Goal: Check status: Check status

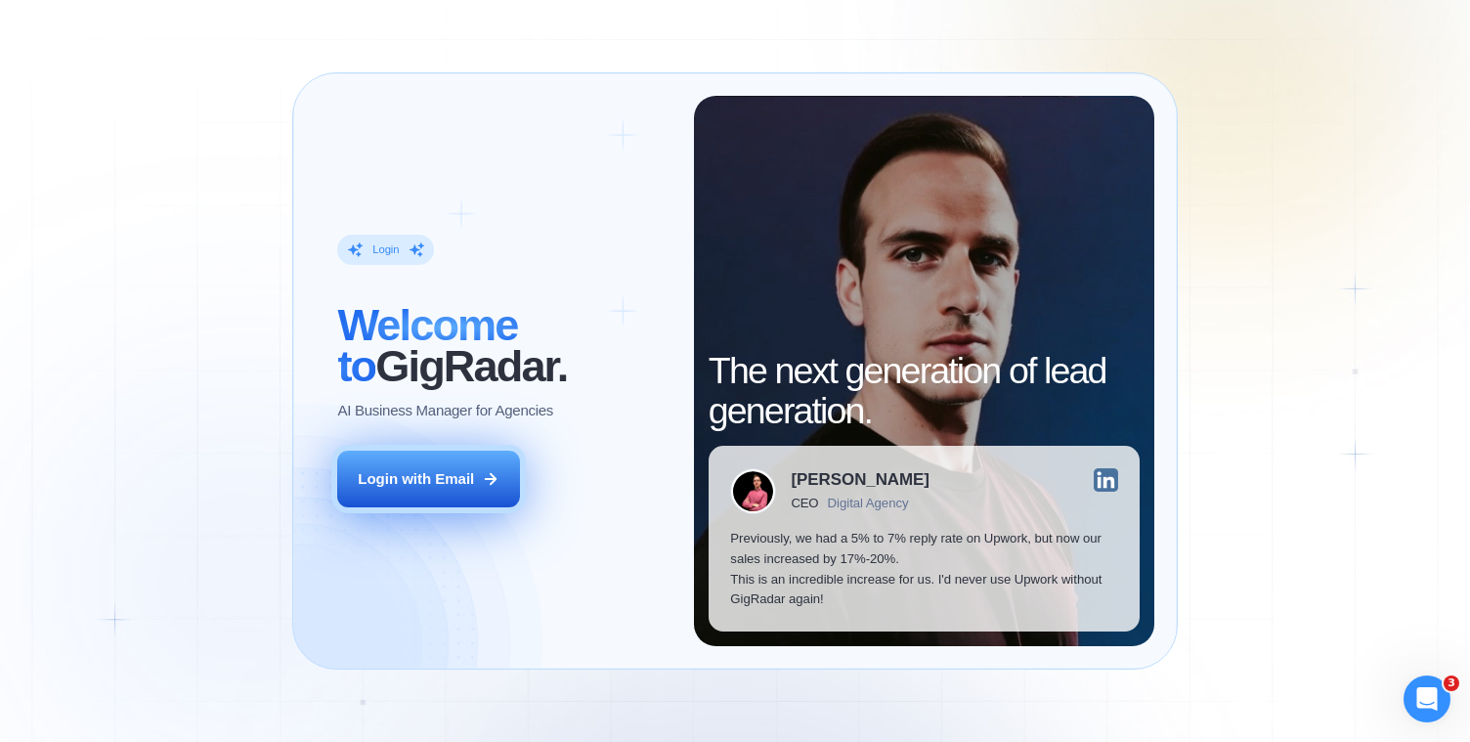
click at [426, 470] on div "Login with Email" at bounding box center [416, 479] width 116 height 21
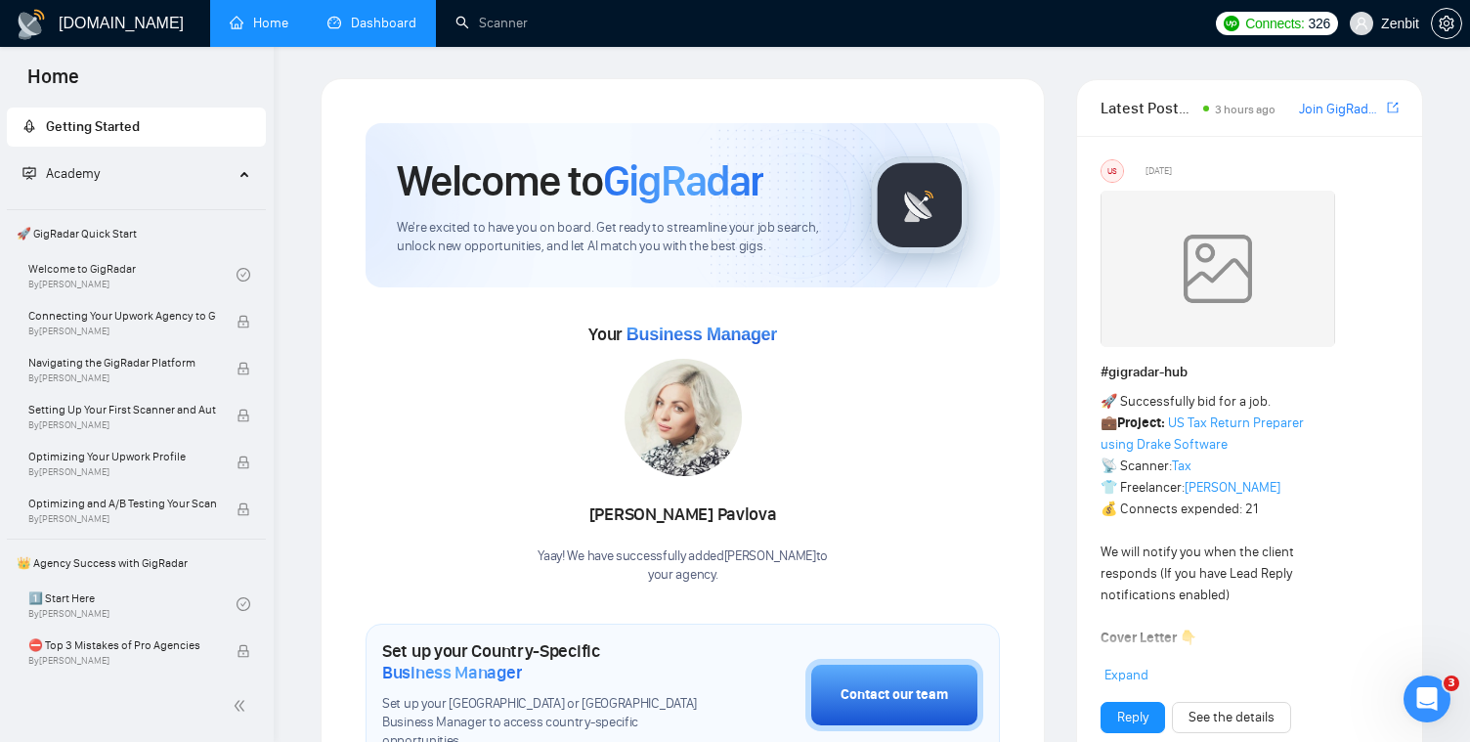
click at [416, 23] on link "Dashboard" at bounding box center [371, 23] width 89 height 17
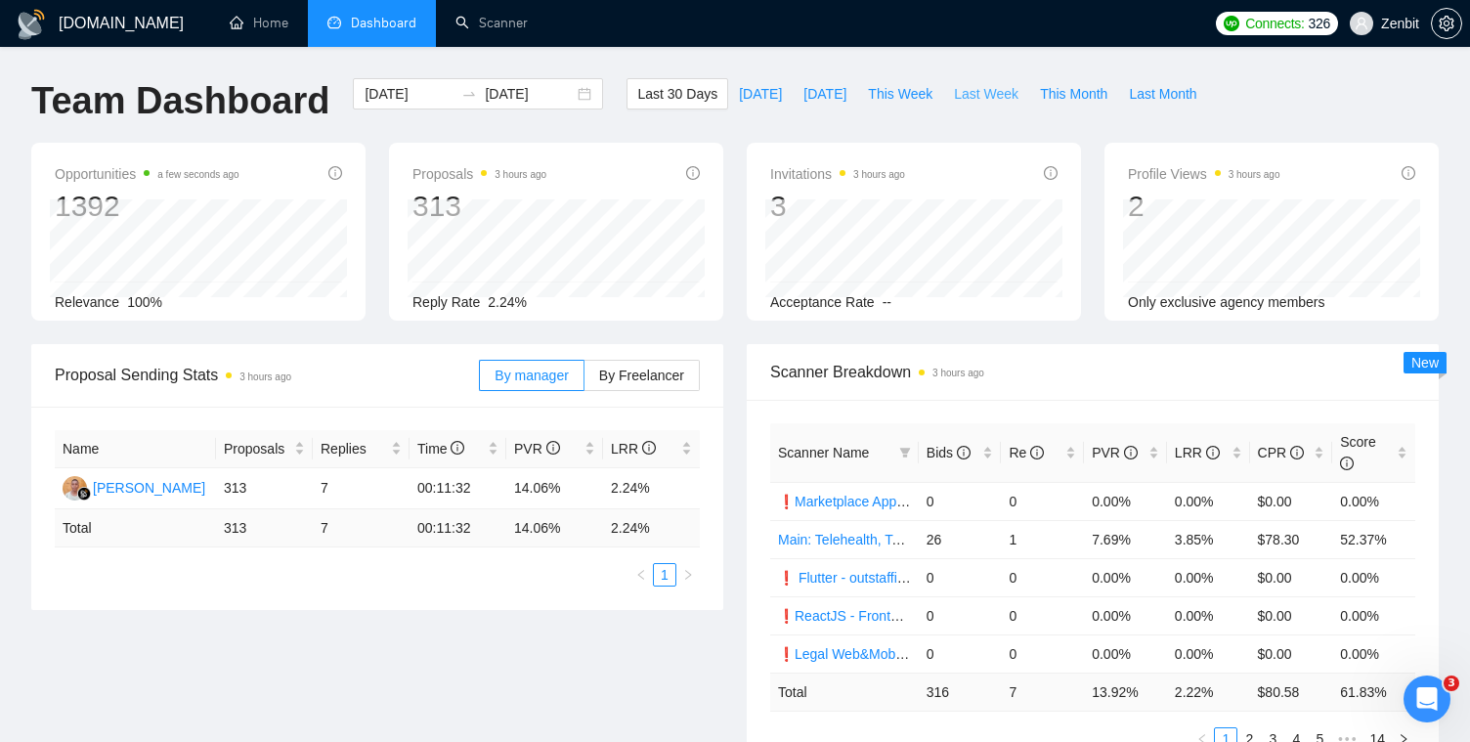
click at [973, 96] on span "Last Week" at bounding box center [986, 94] width 65 height 22
type input "[DATE]"
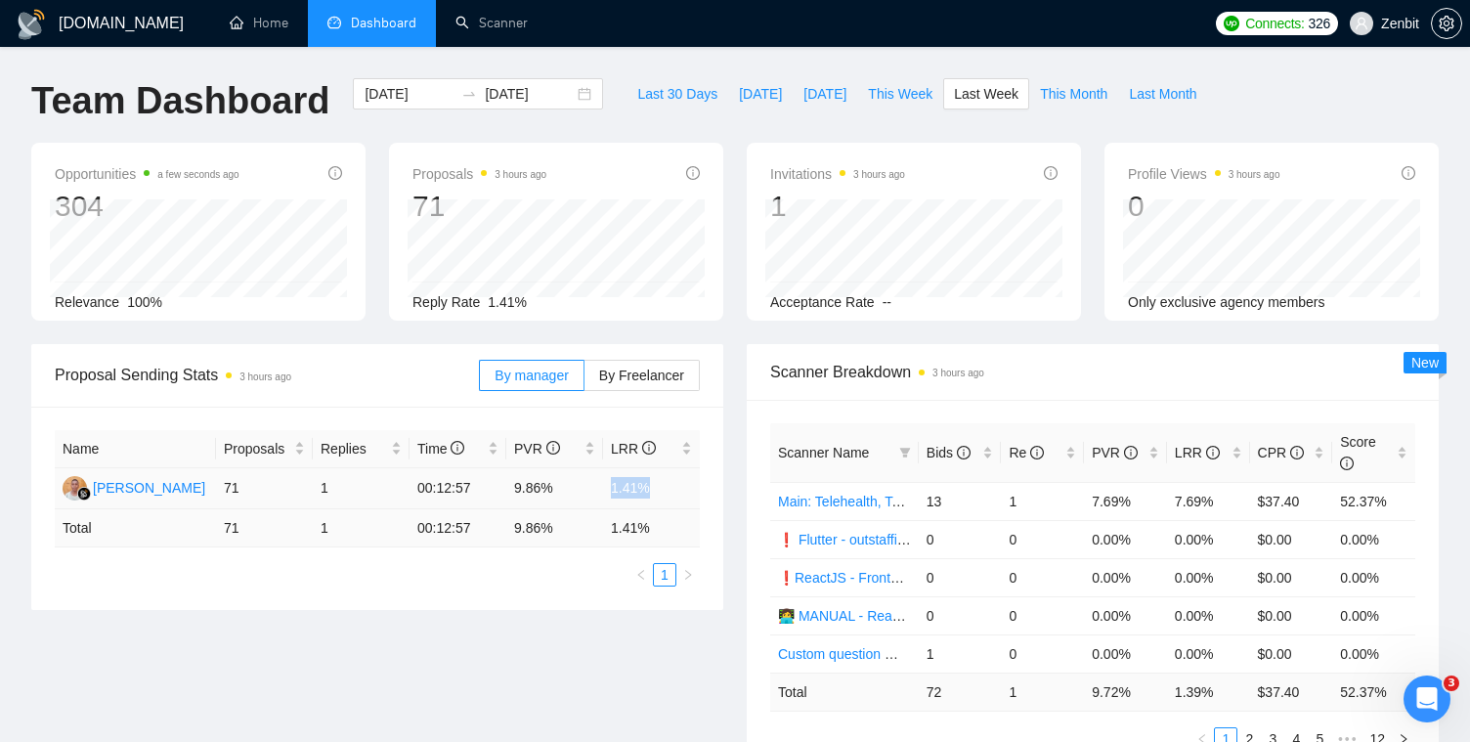
drag, startPoint x: 613, startPoint y: 488, endPoint x: 651, endPoint y: 478, distance: 39.4
click at [651, 478] on td "1.41%" at bounding box center [651, 488] width 97 height 41
click at [884, 91] on span "This Week" at bounding box center [900, 94] width 65 height 22
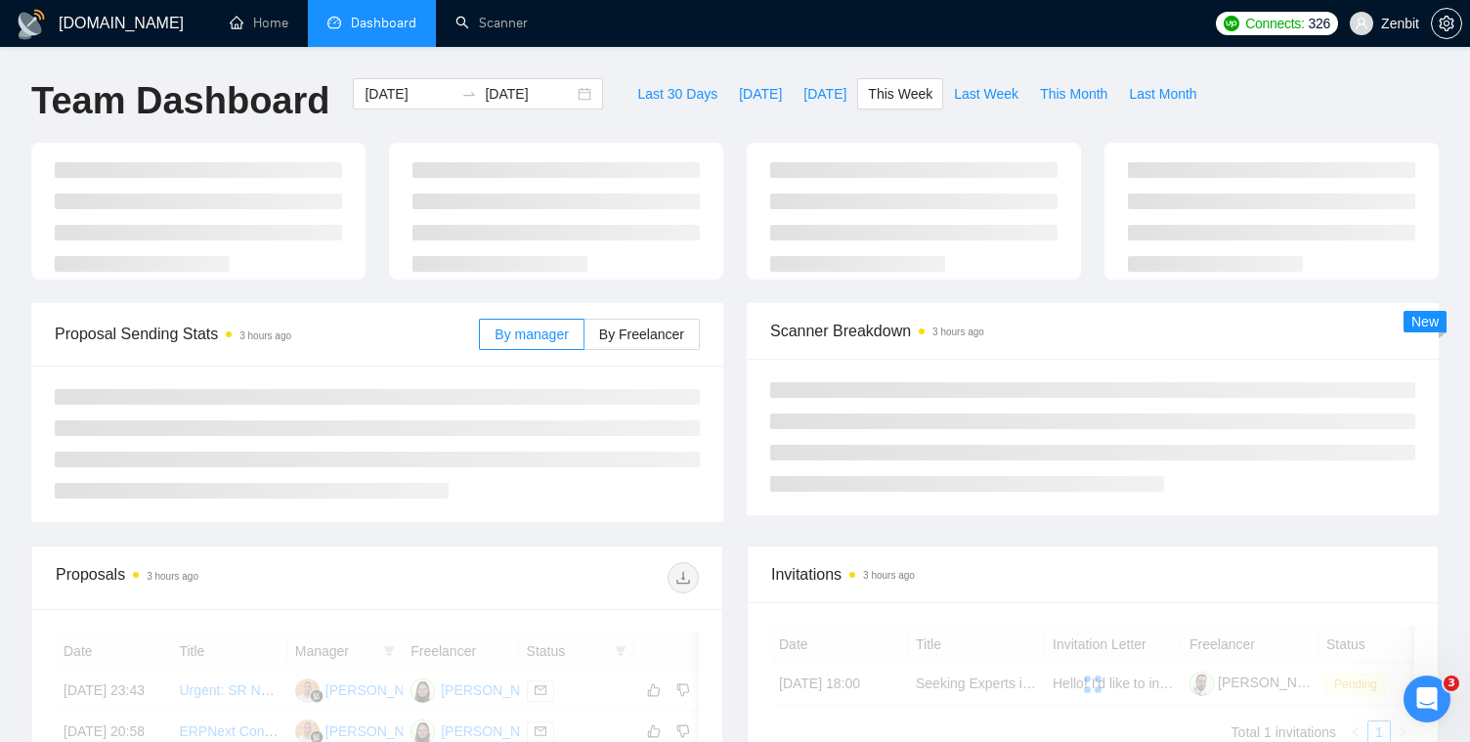
type input "2025-09-08"
type input "2025-09-14"
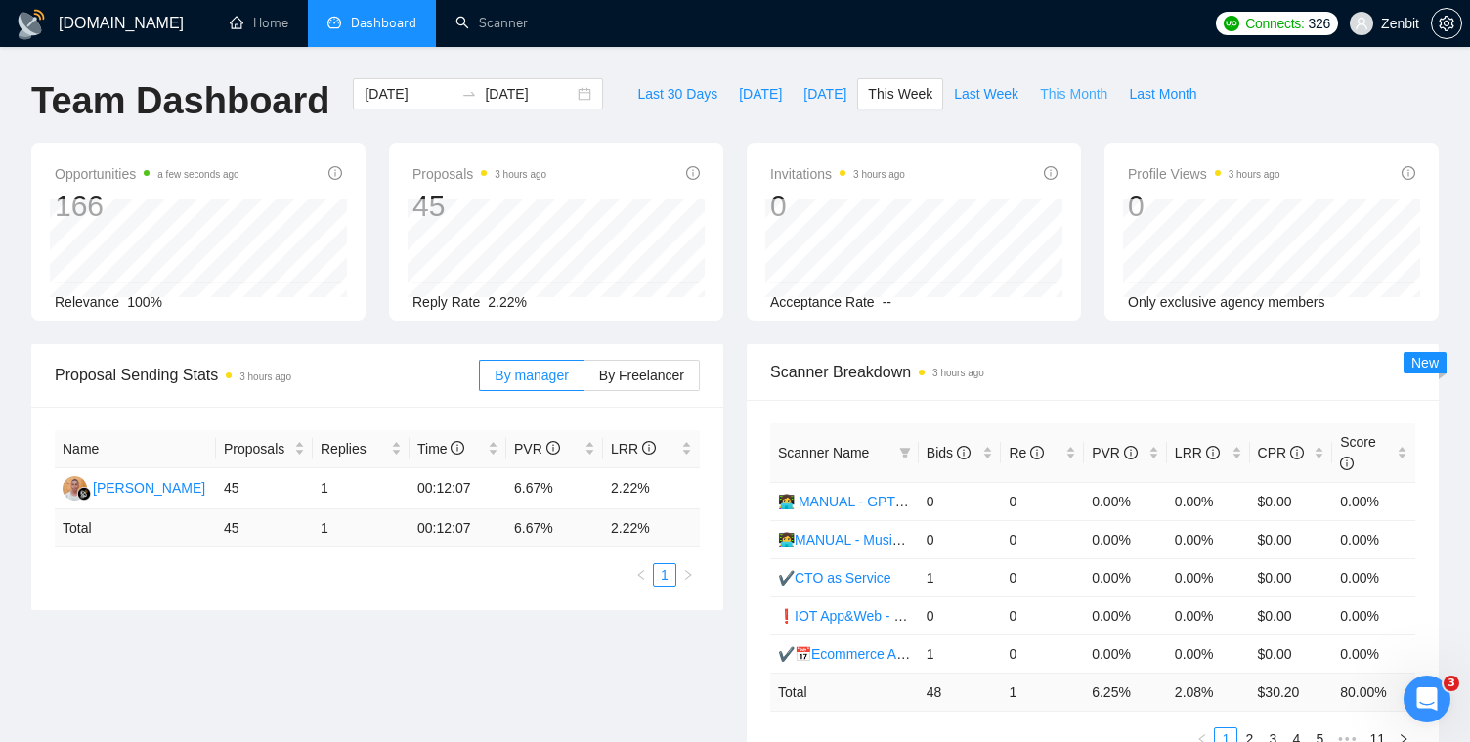
click at [1046, 102] on span "This Month" at bounding box center [1073, 94] width 67 height 22
type input "2025-09-01"
type input "2025-09-30"
click at [1154, 95] on span "Last Month" at bounding box center [1162, 94] width 67 height 22
type input "2025-08-01"
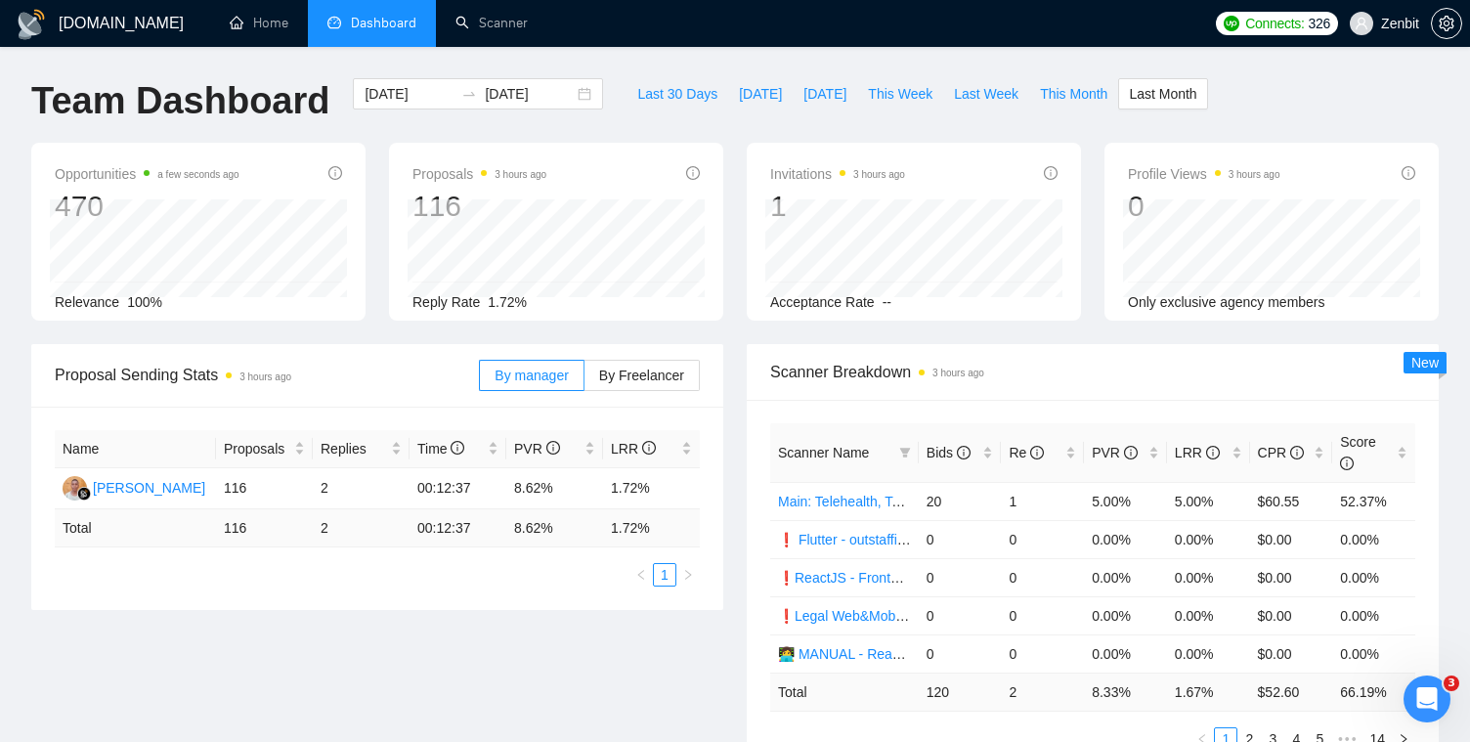
type input "2025-08-31"
drag, startPoint x: 610, startPoint y: 489, endPoint x: 656, endPoint y: 478, distance: 47.2
click at [656, 478] on td "1.78%" at bounding box center [651, 488] width 97 height 41
click at [588, 511] on td "14.24 %" at bounding box center [554, 528] width 97 height 38
click at [1322, 109] on div "Team Dashboard 2025-08-01 2025-08-31 Last 30 Days Today Yesterday This Week Las…" at bounding box center [735, 110] width 1431 height 65
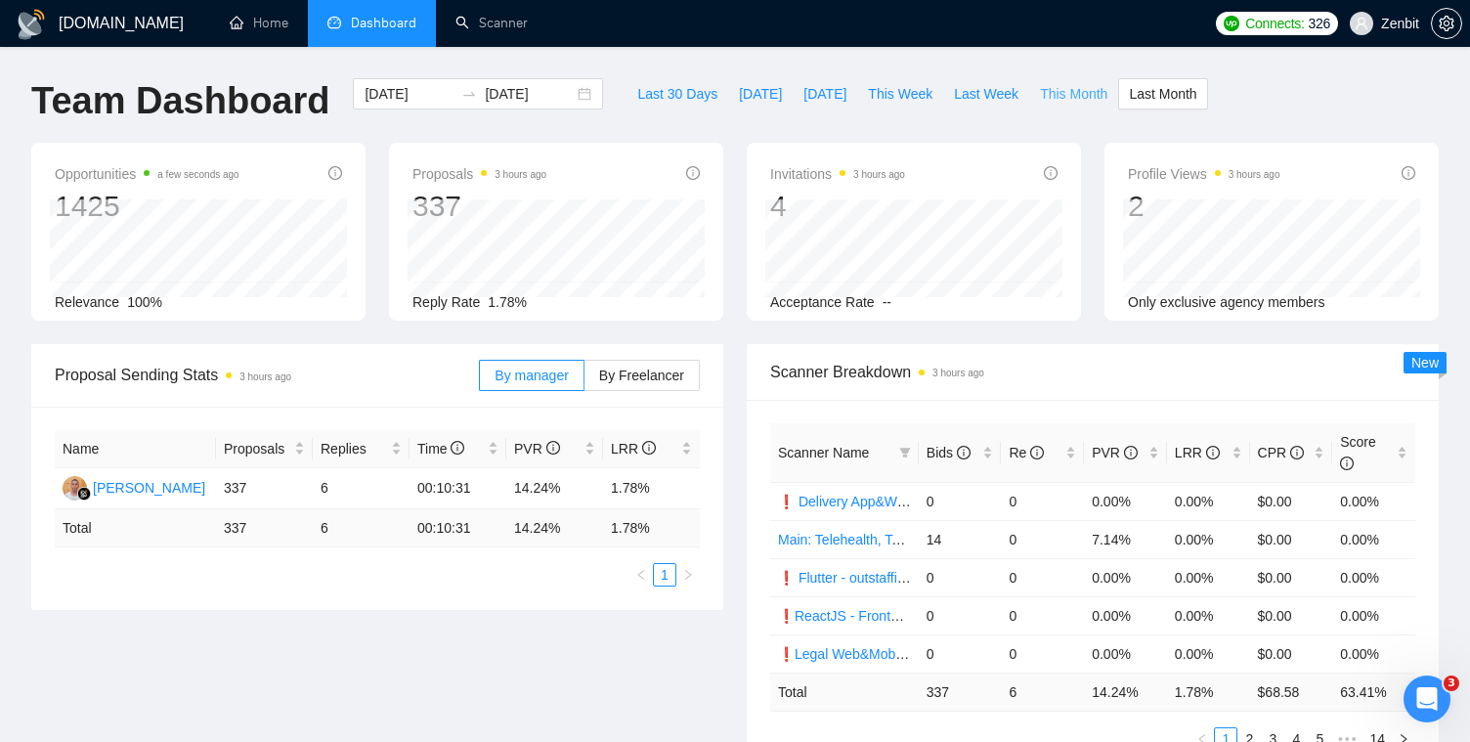
click at [1091, 92] on span "This Month" at bounding box center [1073, 94] width 67 height 22
type input "2025-09-01"
type input "2025-09-30"
click at [1252, 109] on div "Team Dashboard 2025-09-01 2025-09-30 Last 30 Days Today Yesterday This Week Las…" at bounding box center [735, 110] width 1431 height 65
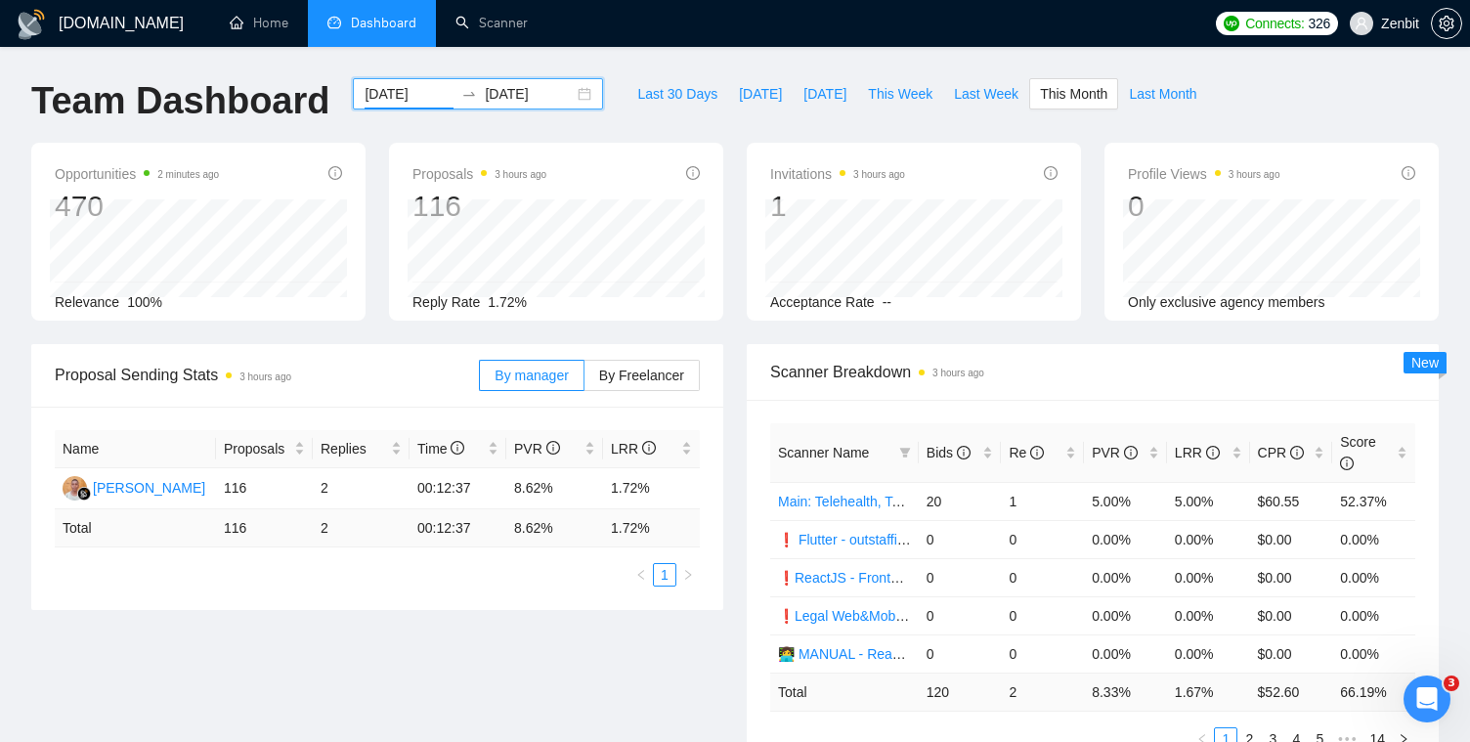
click at [409, 103] on input "2025-09-01" at bounding box center [409, 94] width 89 height 22
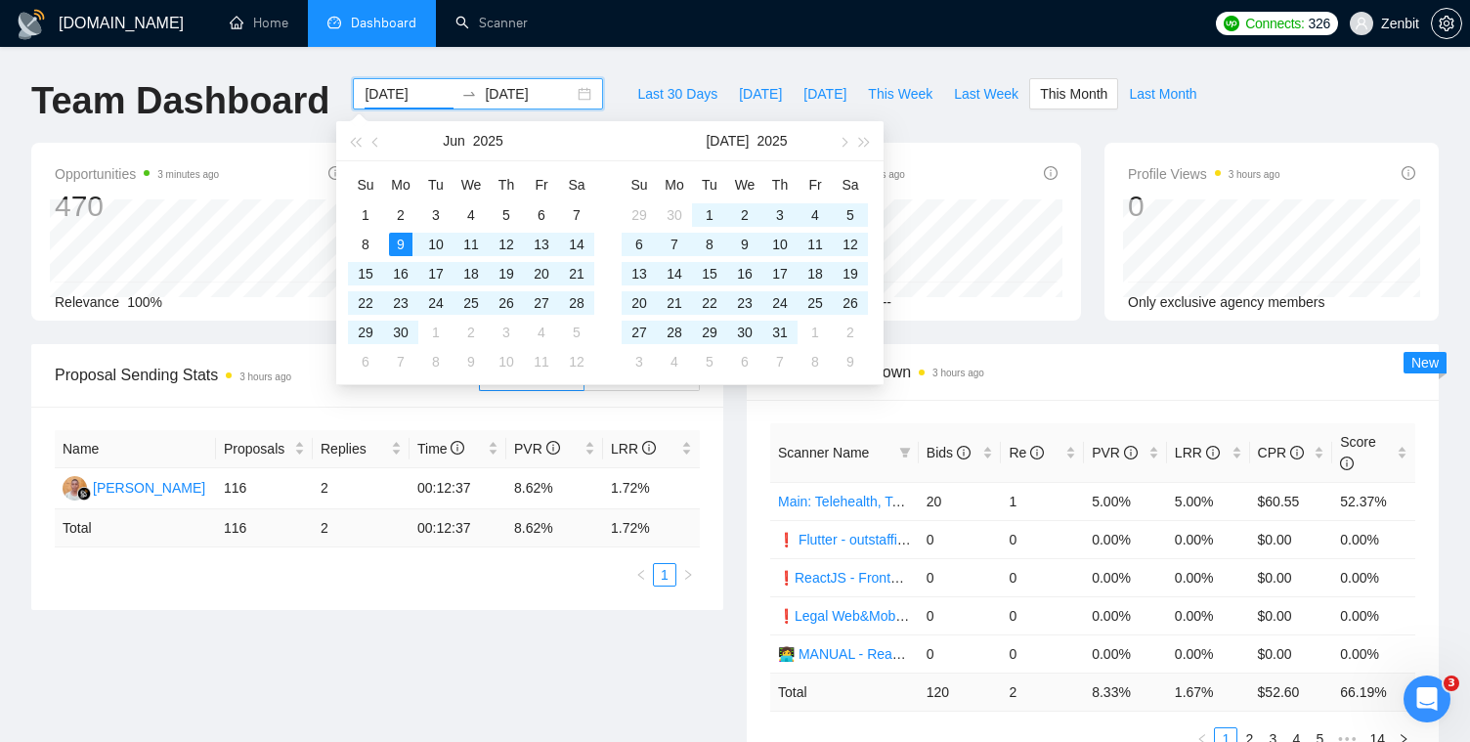
type input "2025-06-09"
click at [530, 91] on input "2025-09-30" at bounding box center [529, 94] width 89 height 22
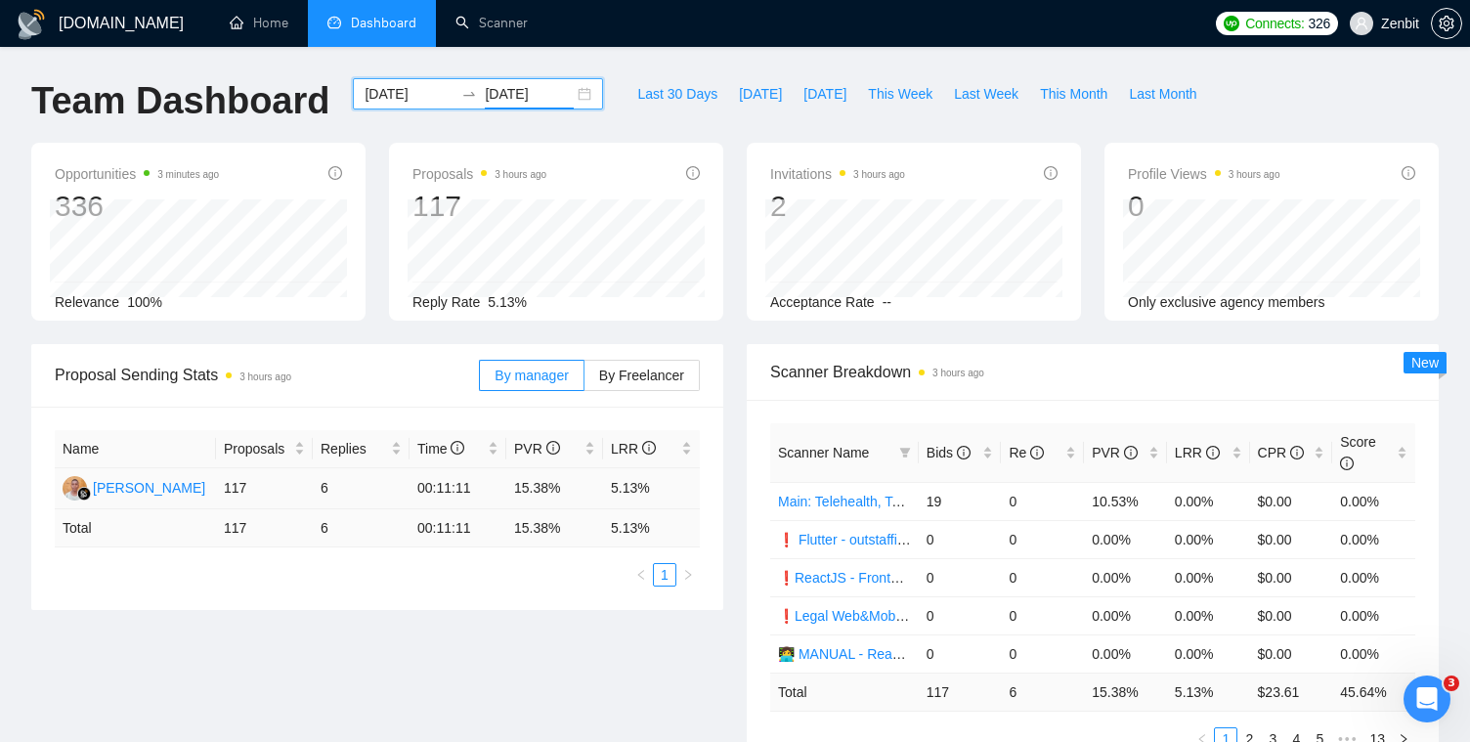
type input "2025-06-15"
click at [240, 491] on td "117" at bounding box center [264, 488] width 97 height 41
copy td "117"
click at [410, 100] on input "2025-06-09" at bounding box center [409, 94] width 89 height 22
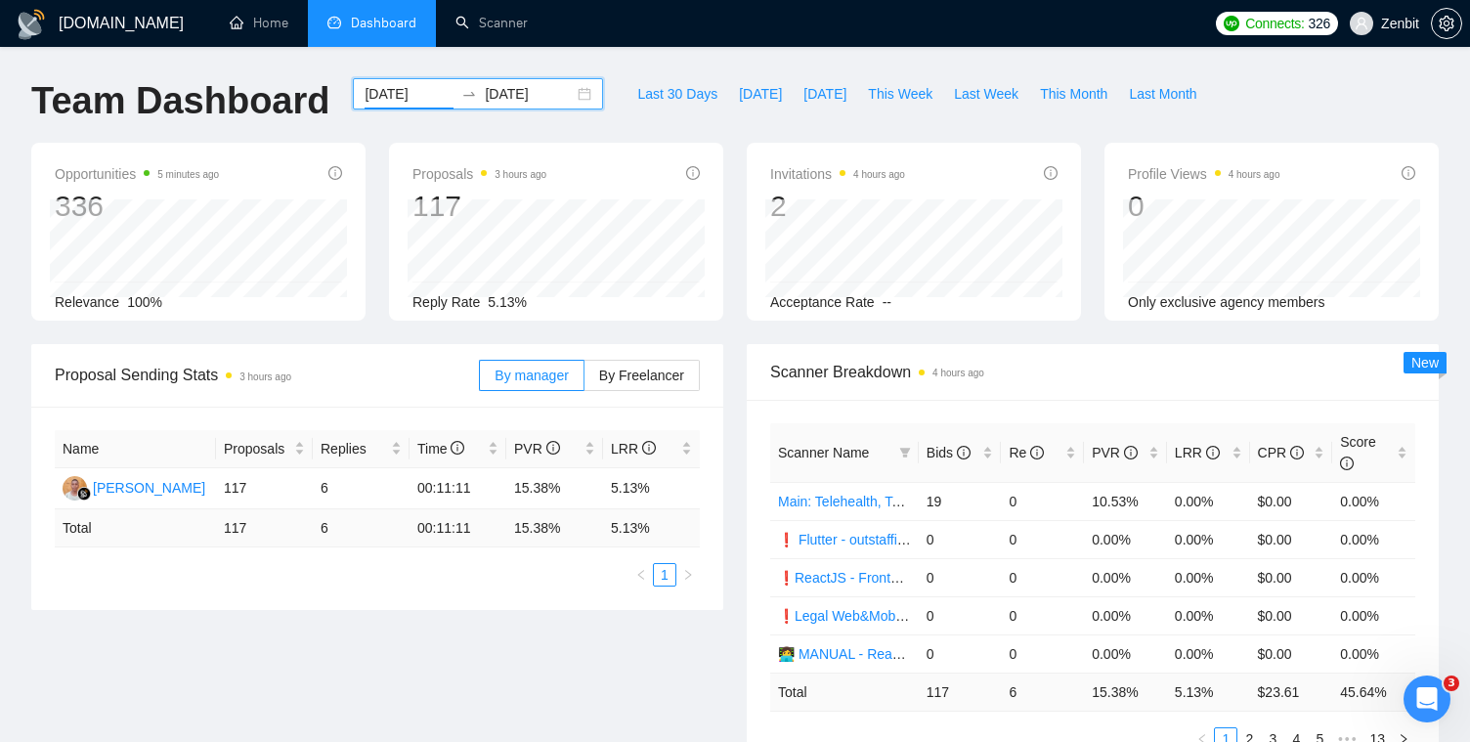
click at [424, 92] on input "2025-06-09" at bounding box center [409, 94] width 89 height 22
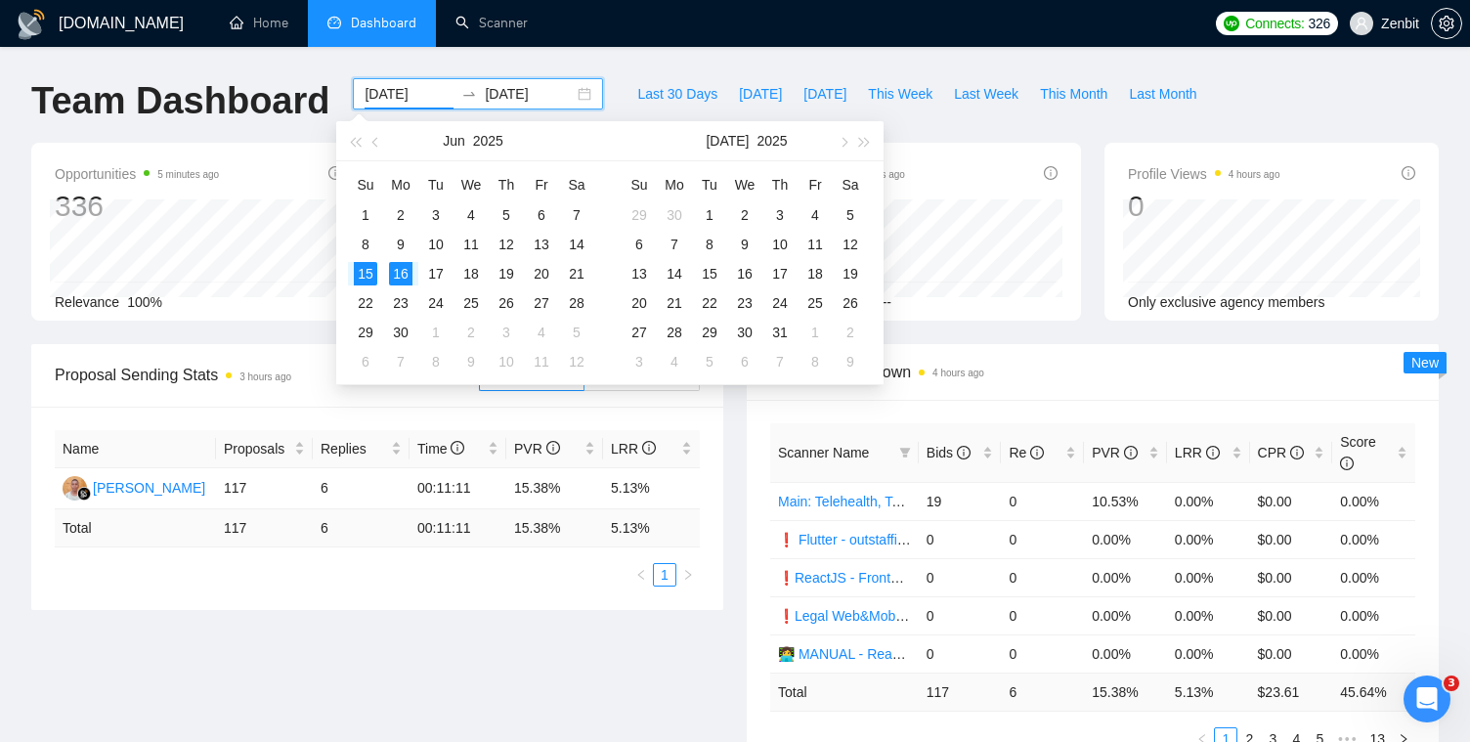
type input "2025-06-16"
click at [539, 94] on input "2025-06-15" at bounding box center [529, 94] width 89 height 22
click at [539, 93] on input "2025-06-15" at bounding box center [529, 94] width 89 height 22
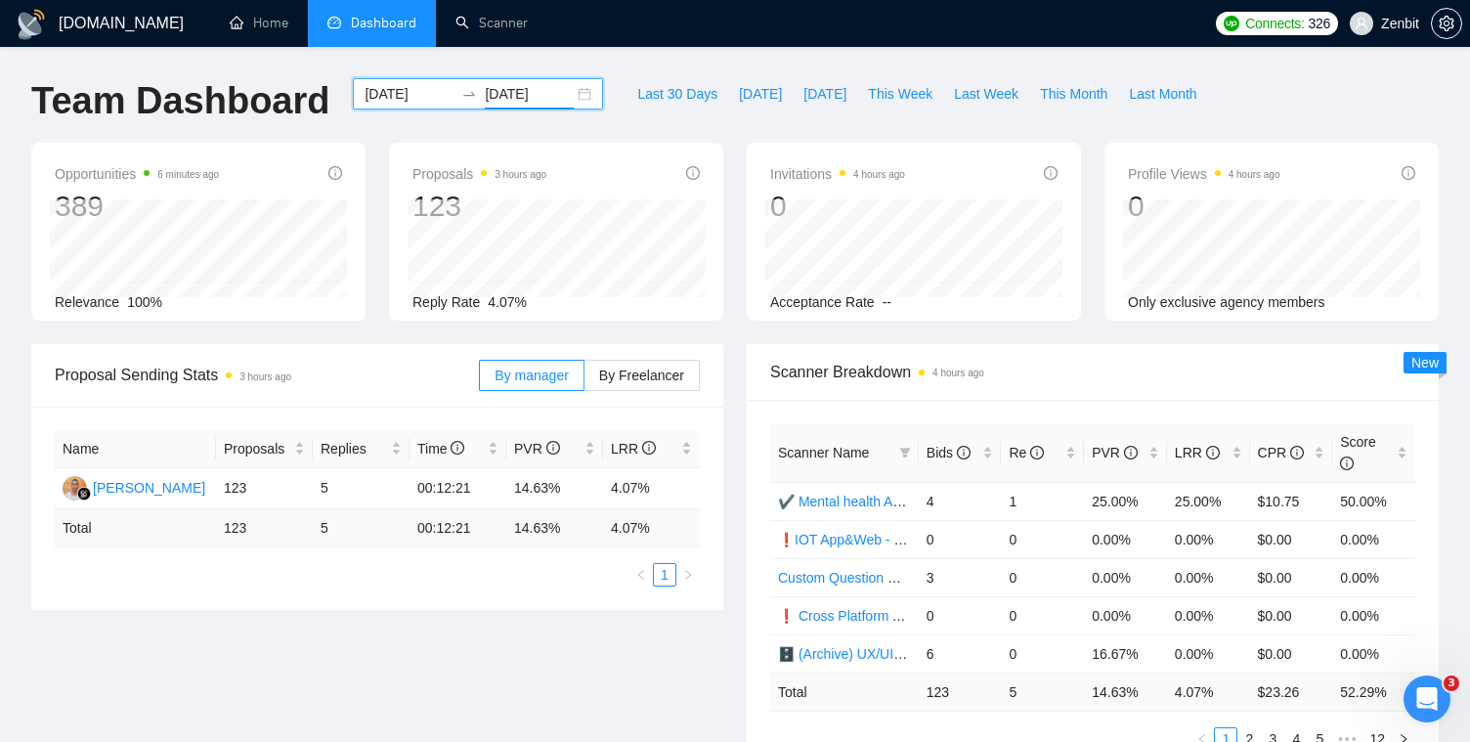
type input "2025-06-22"
click at [424, 96] on input "2025-06-16" at bounding box center [409, 94] width 89 height 22
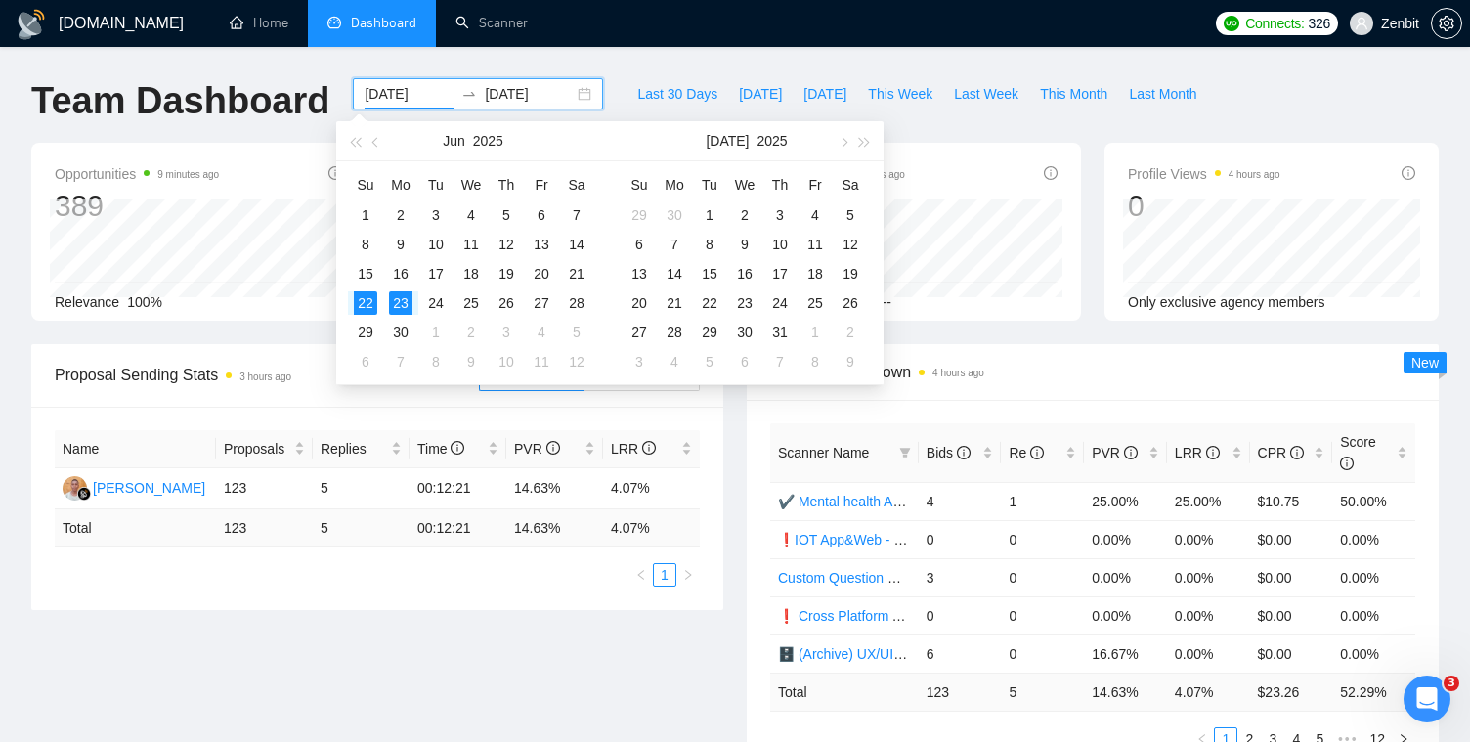
type input "2025-06-23"
click at [545, 95] on input "2025-06-22" at bounding box center [529, 94] width 89 height 22
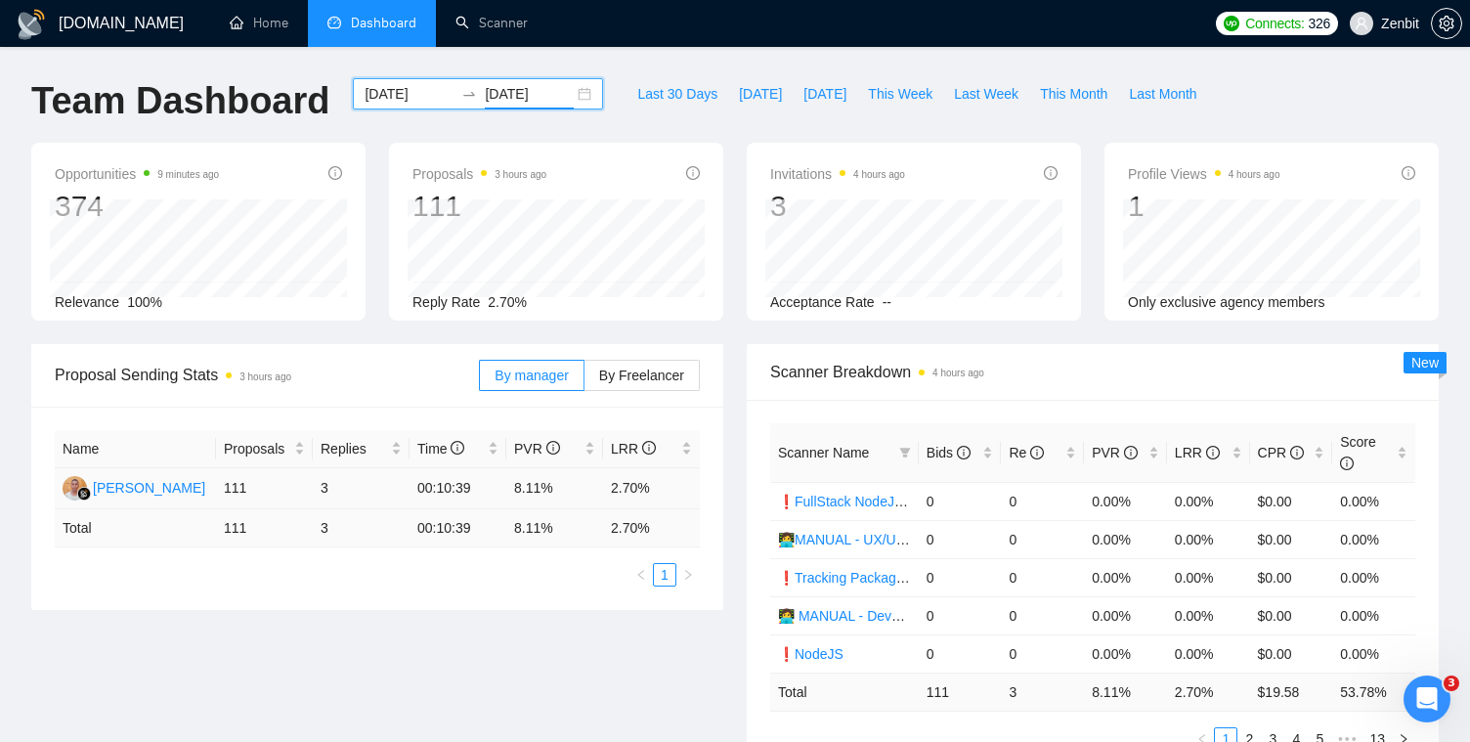
type input "2025-06-30"
click at [240, 493] on td "111" at bounding box center [264, 488] width 97 height 41
copy td "111"
click at [405, 92] on input "2025-06-23" at bounding box center [409, 94] width 89 height 22
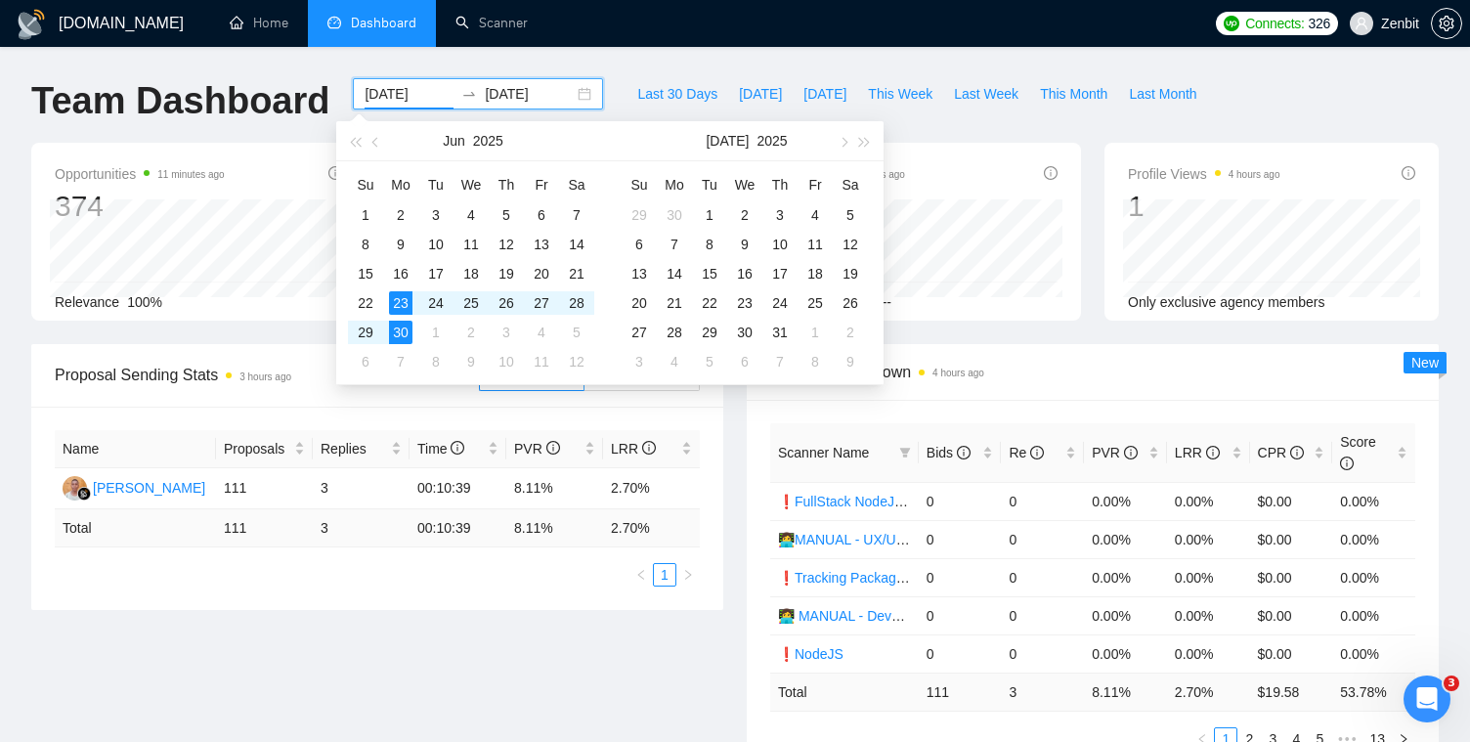
click at [423, 98] on input "2025-06-23" at bounding box center [409, 94] width 89 height 22
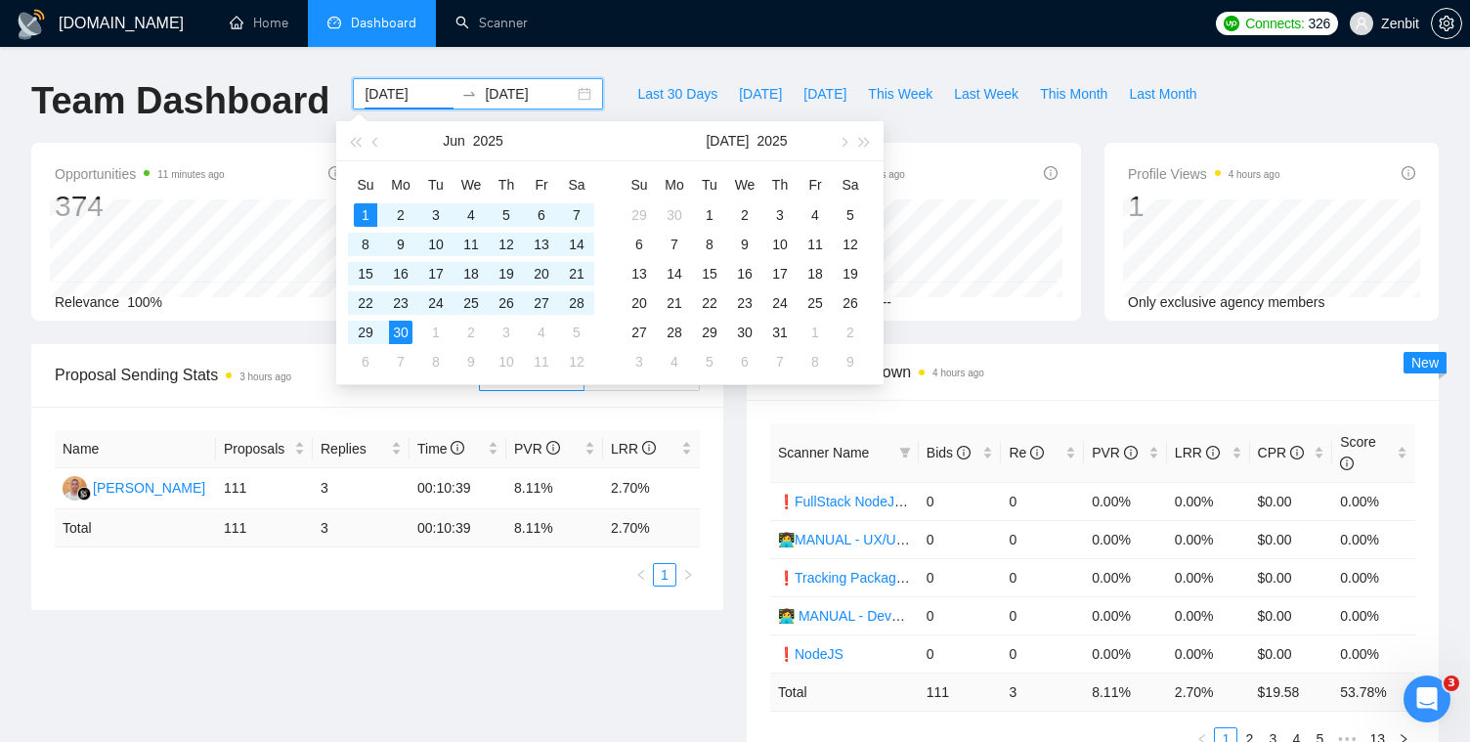
type input "2025-06-01"
click at [545, 94] on input "2025-06-30" at bounding box center [529, 94] width 89 height 22
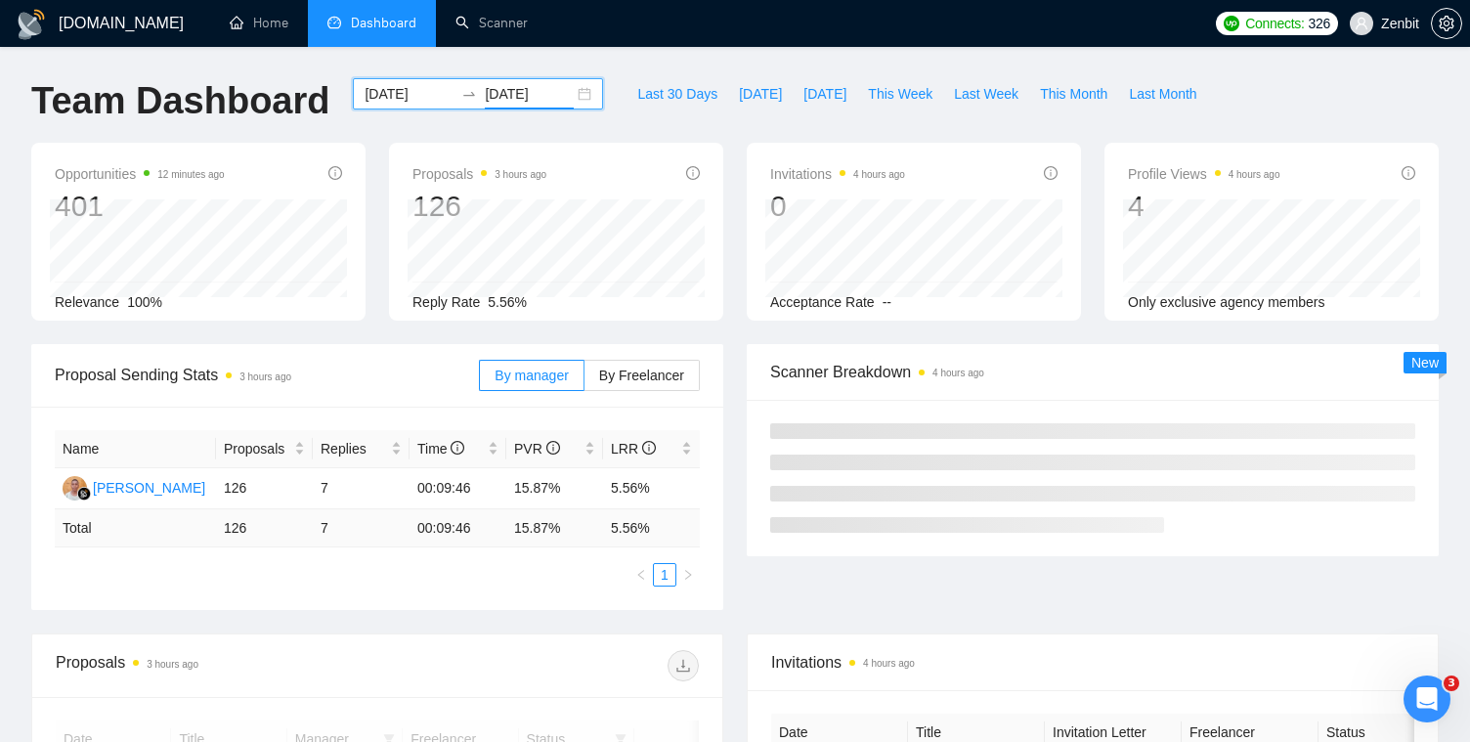
type input "2025-06-08"
click at [627, 77] on div "GigRadar.io Home Dashboard Scanner Connects: 326 Zenbit Team Dashboard 2025-06-…" at bounding box center [735, 703] width 1470 height 1407
